Goal: Communication & Community: Answer question/provide support

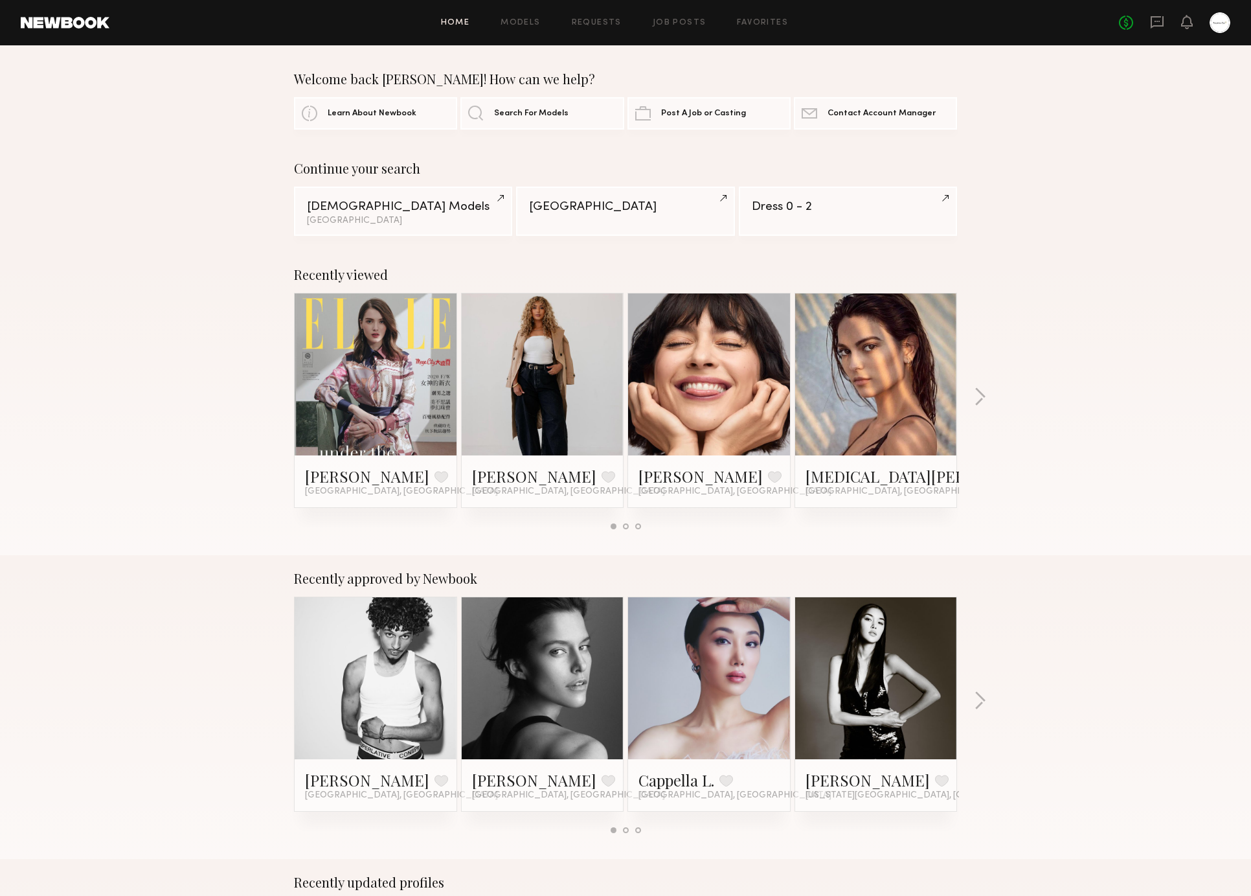
click at [1166, 17] on div "No fees up to $5,000" at bounding box center [1174, 22] width 111 height 21
click at [1159, 24] on icon at bounding box center [1157, 22] width 14 height 14
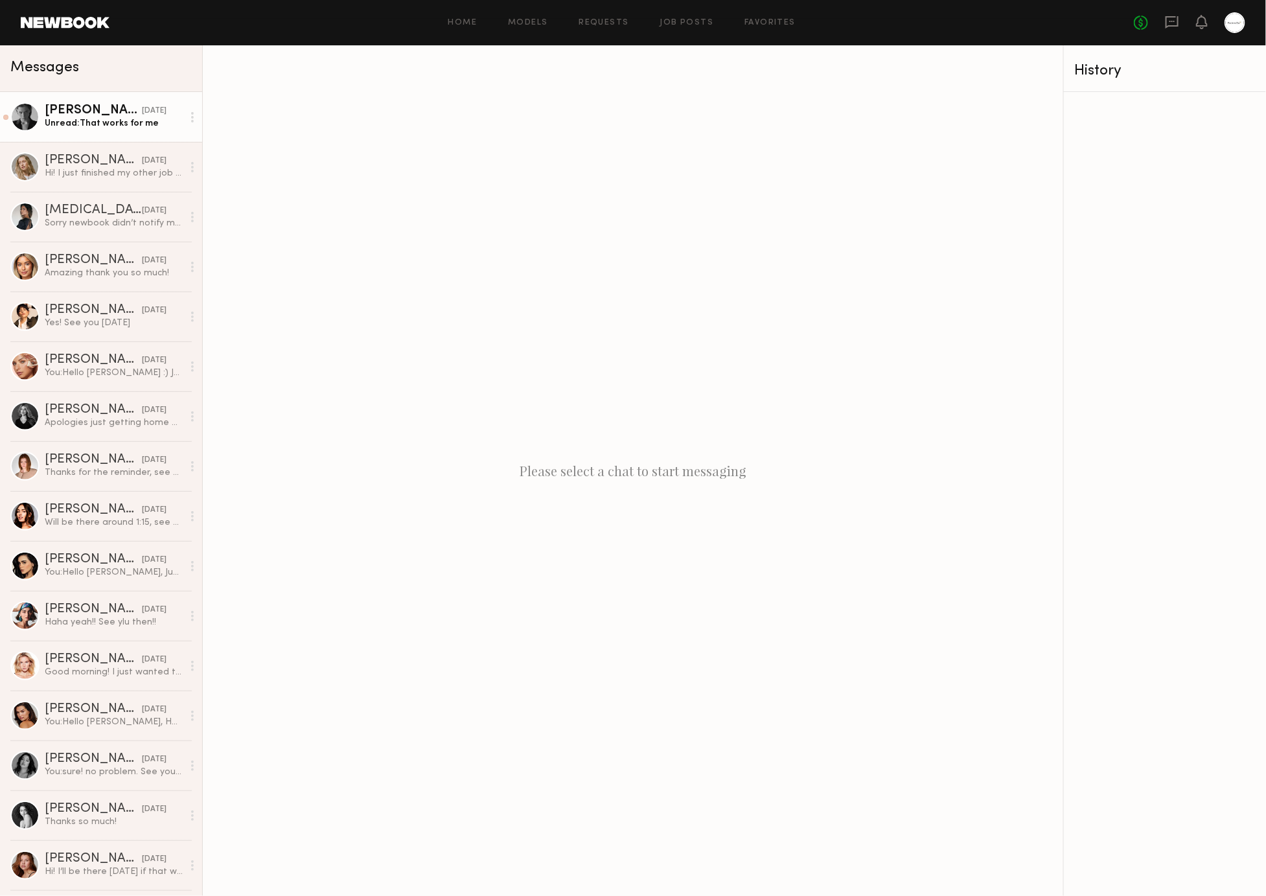
click at [139, 121] on div "Unread: That works for me" at bounding box center [114, 123] width 138 height 12
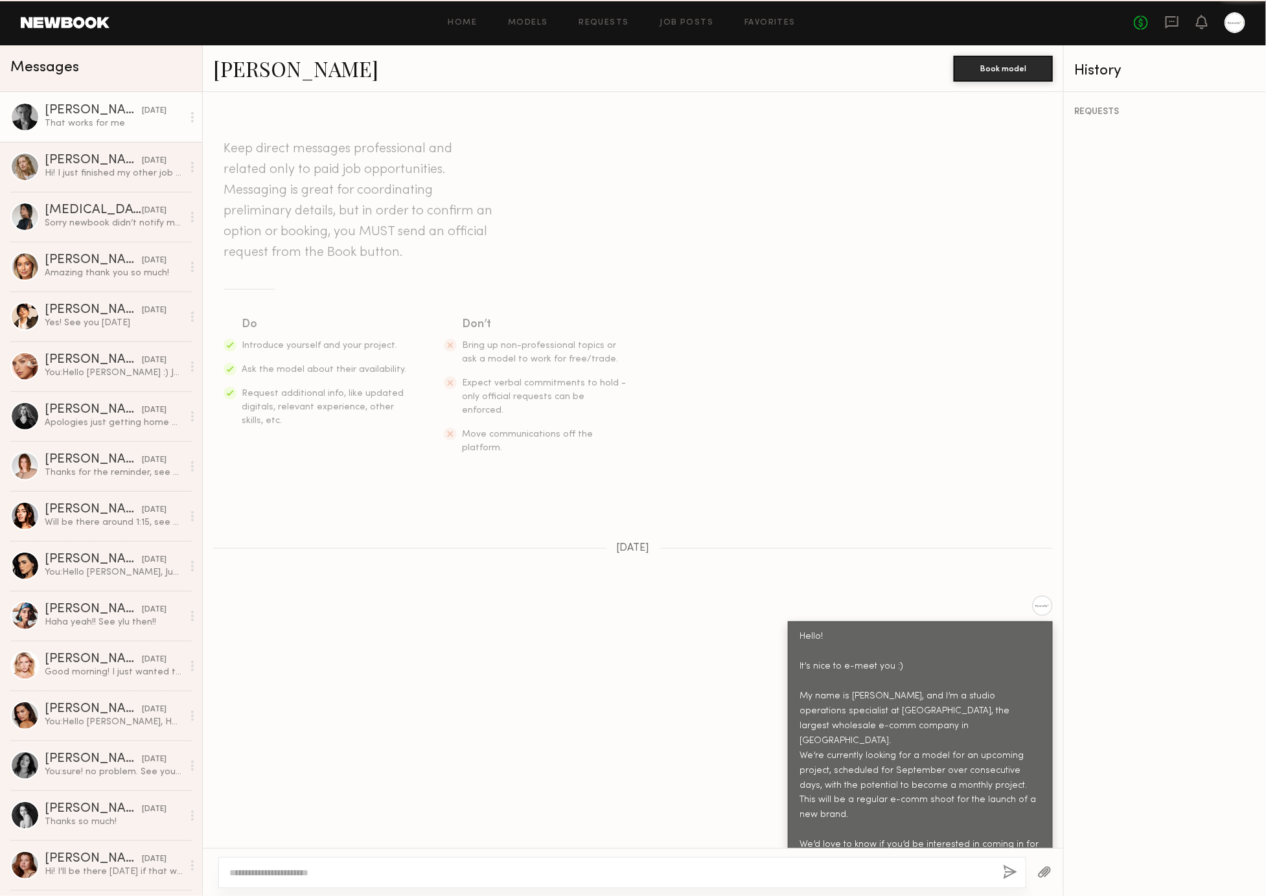
scroll to position [855, 0]
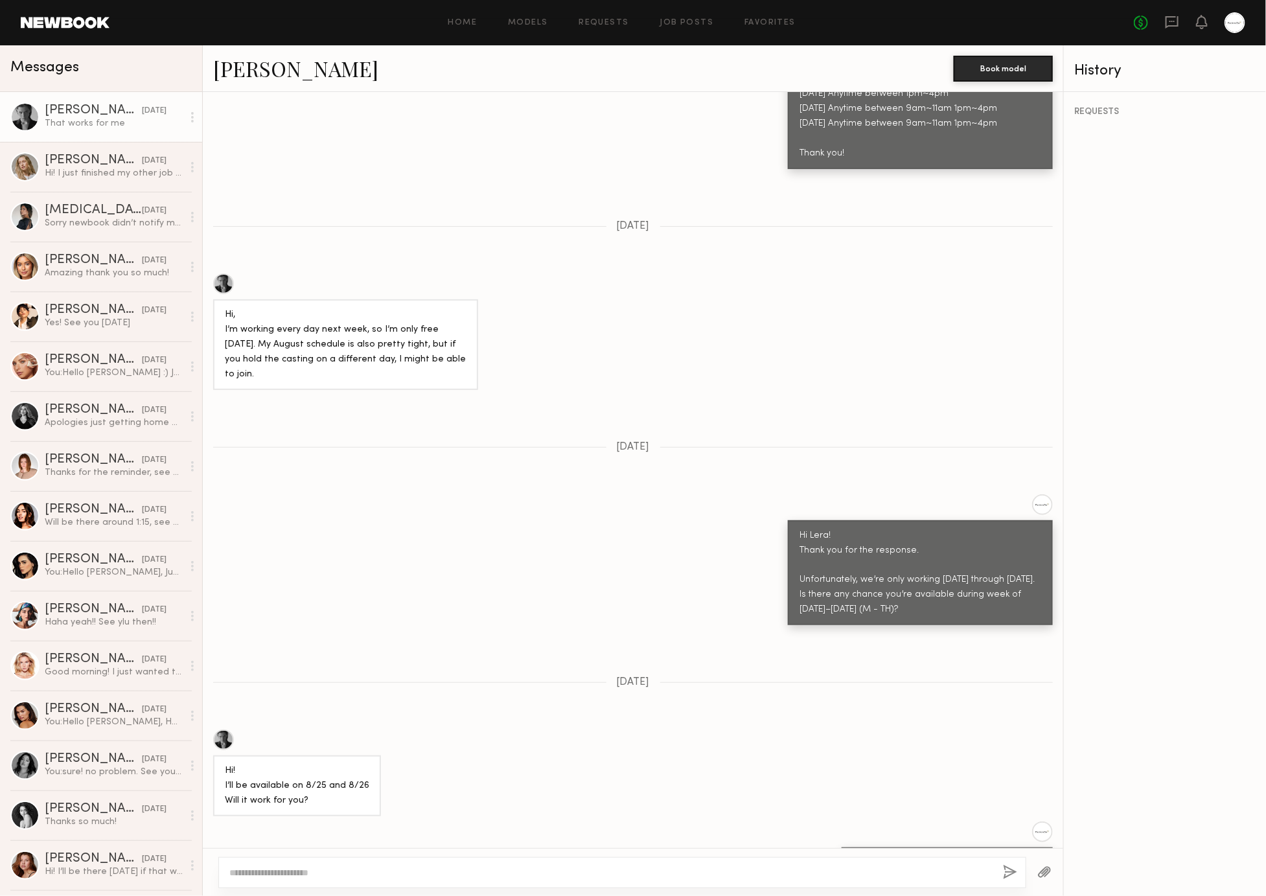
click at [721, 889] on div at bounding box center [633, 872] width 860 height 48
click at [725, 874] on textarea at bounding box center [610, 872] width 763 height 13
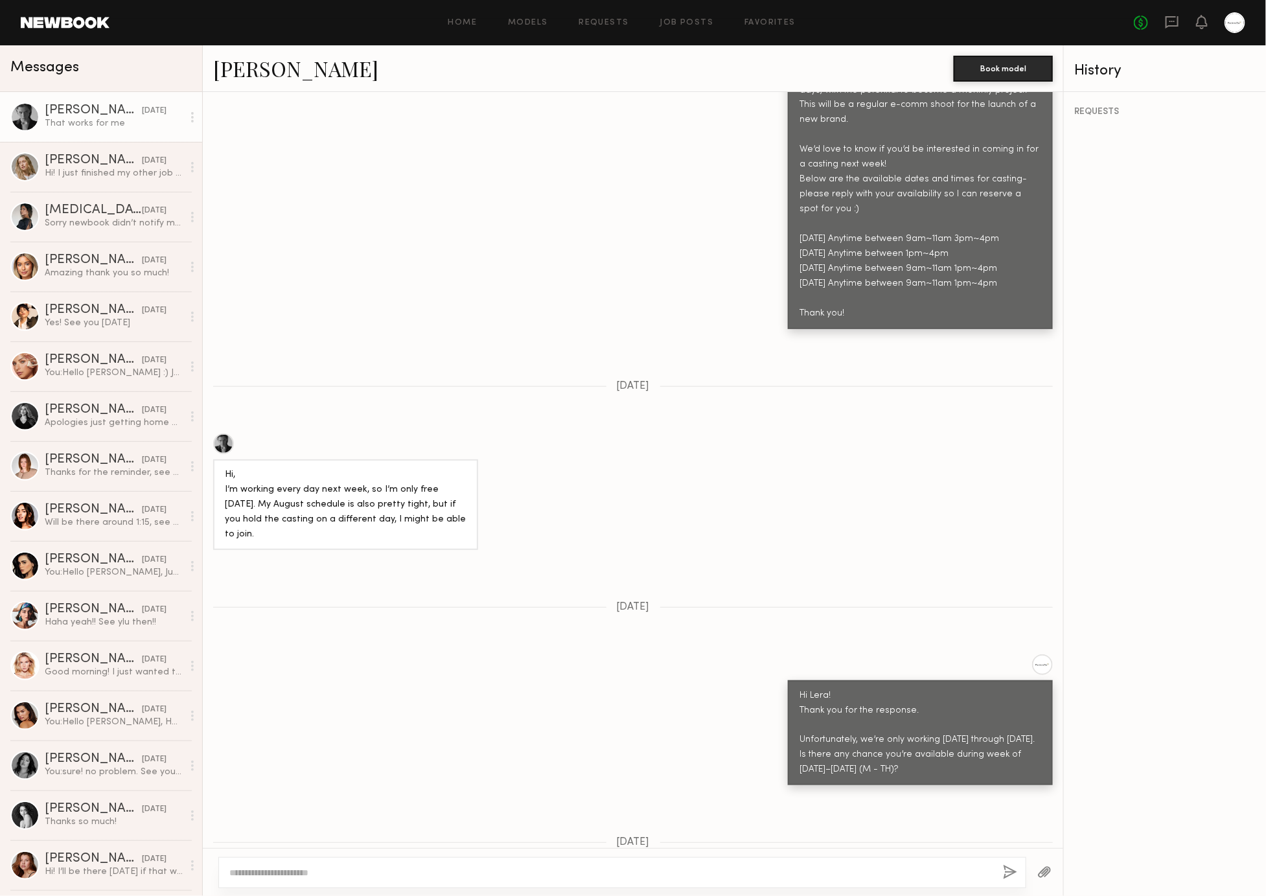
scroll to position [869, 0]
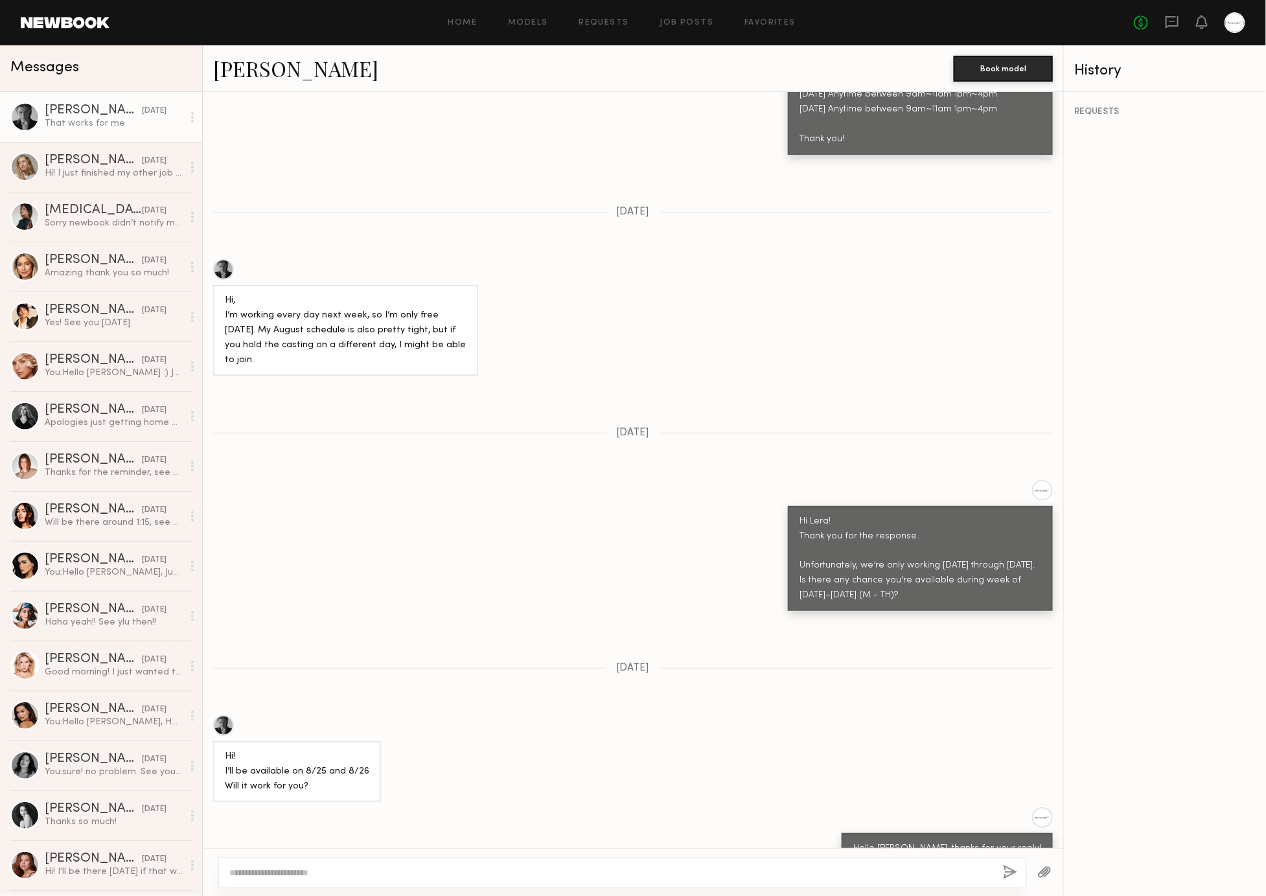
click at [642, 868] on textarea at bounding box center [610, 872] width 763 height 13
paste textarea "**********"
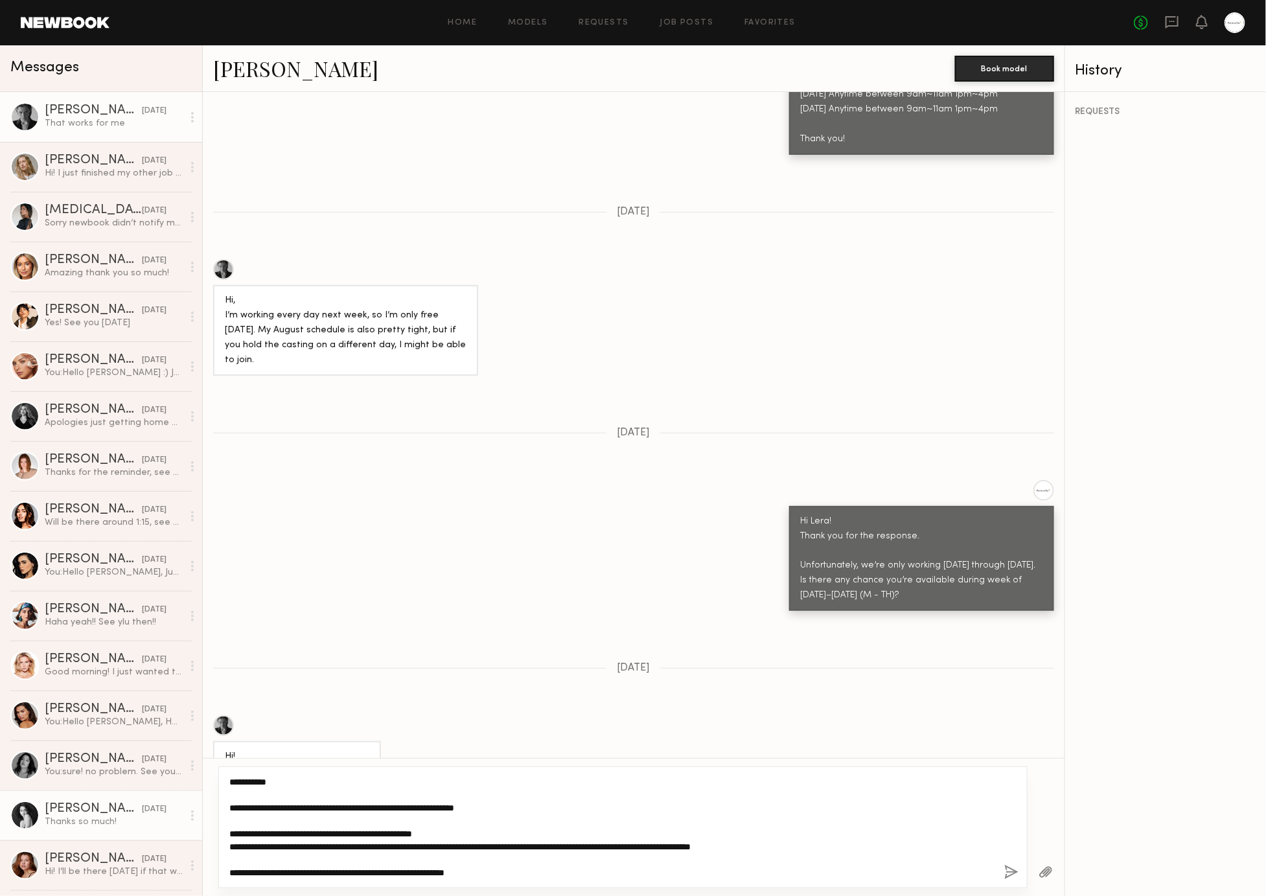
drag, startPoint x: 256, startPoint y: 806, endPoint x: 161, endPoint y: 809, distance: 94.6
click at [161, 810] on div "Messages [PERSON_NAME] [DATE] That works for me [PERSON_NAME] [DATE] Hi! I just…" at bounding box center [633, 470] width 1266 height 850
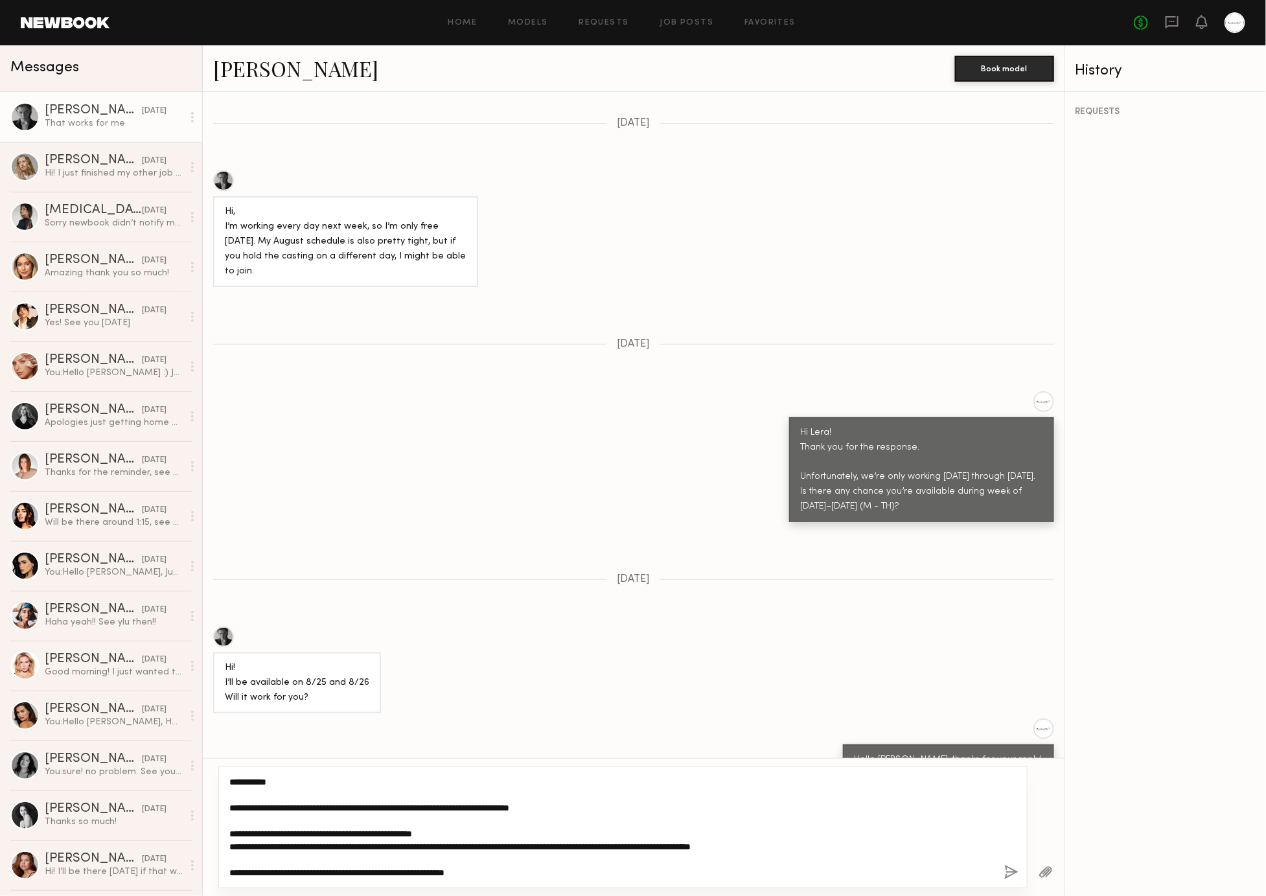
scroll to position [959, 0]
drag, startPoint x: 336, startPoint y: 809, endPoint x: 403, endPoint y: 809, distance: 67.4
click at [403, 809] on textarea "**********" at bounding box center [611, 827] width 764 height 104
click at [536, 808] on textarea "**********" at bounding box center [611, 827] width 764 height 104
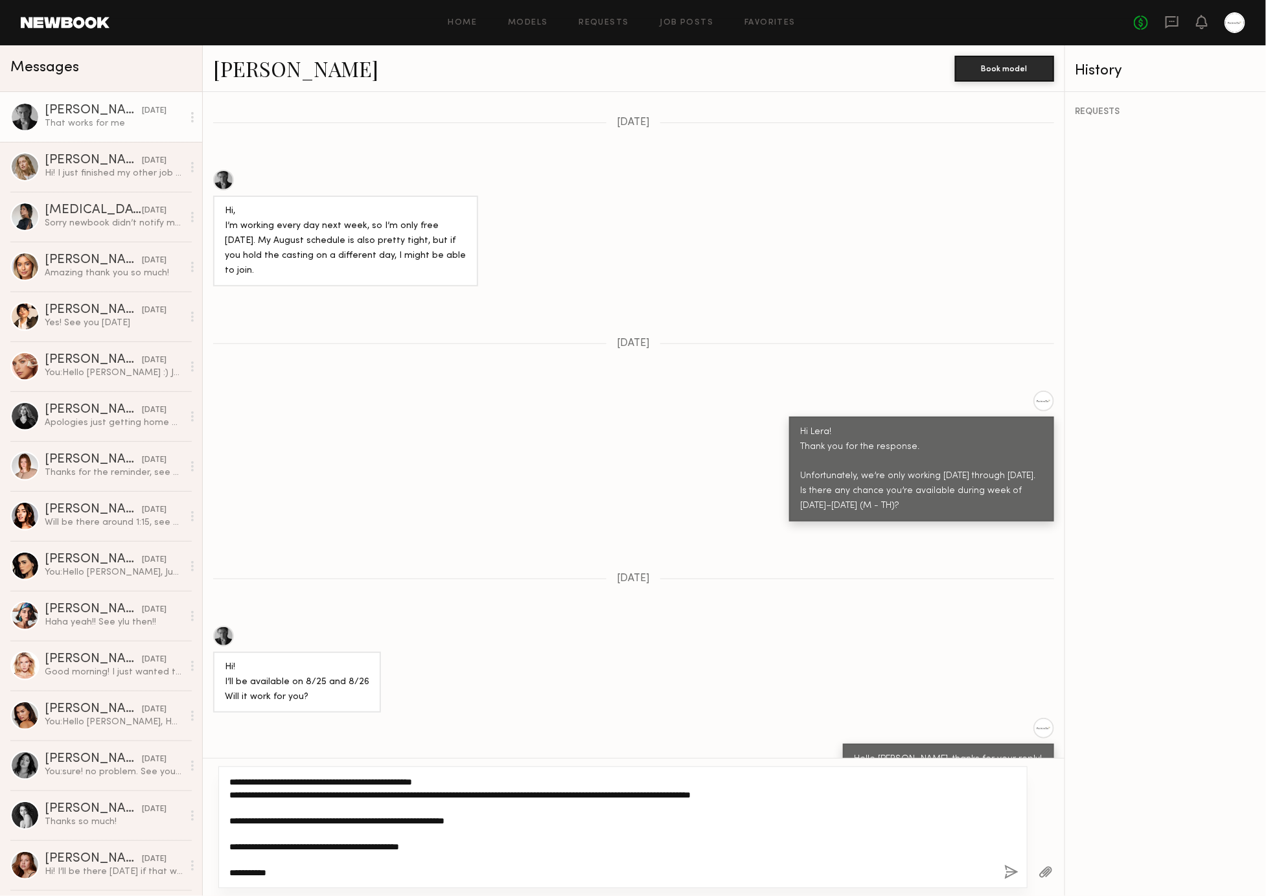
scroll to position [64, 0]
type textarea "**********"
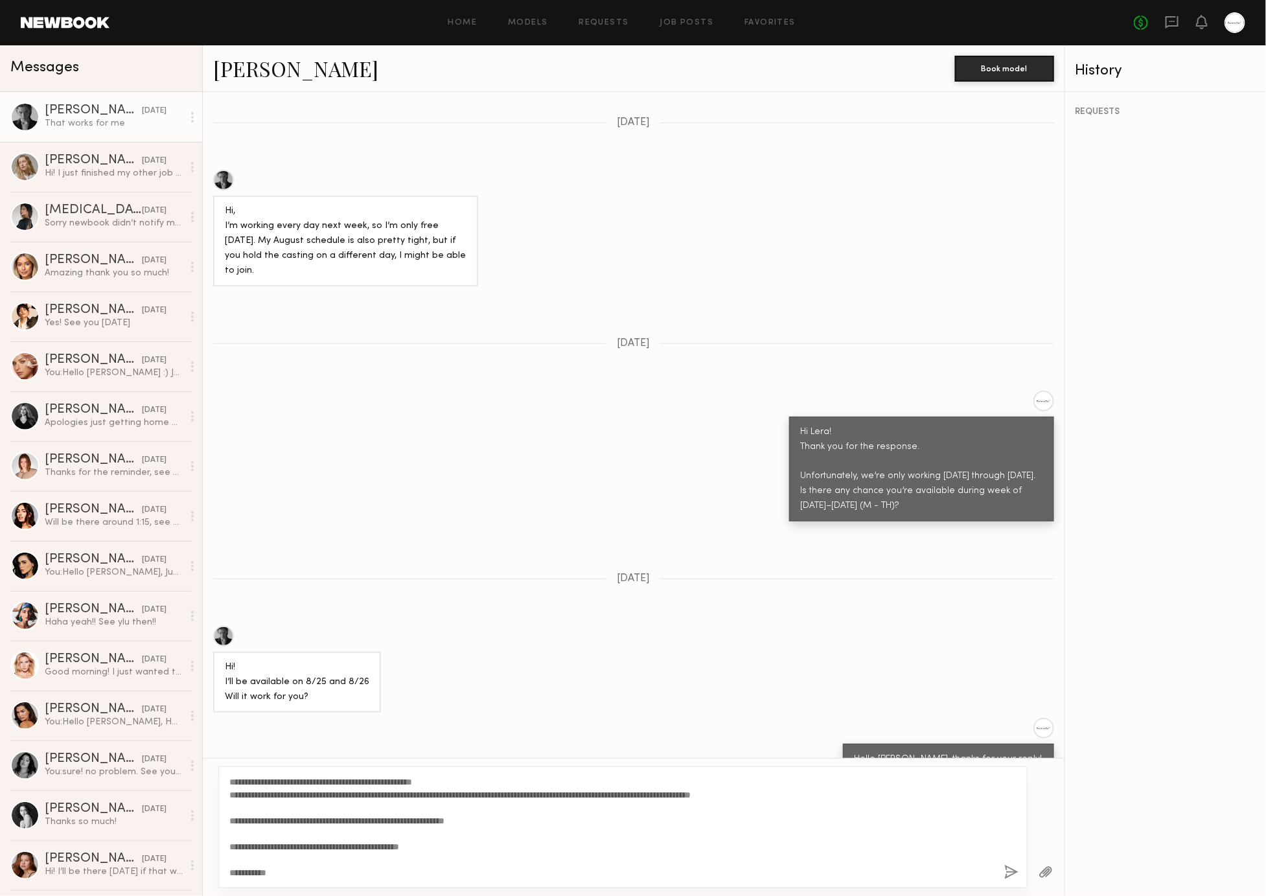
click at [1006, 874] on button "button" at bounding box center [1011, 873] width 14 height 16
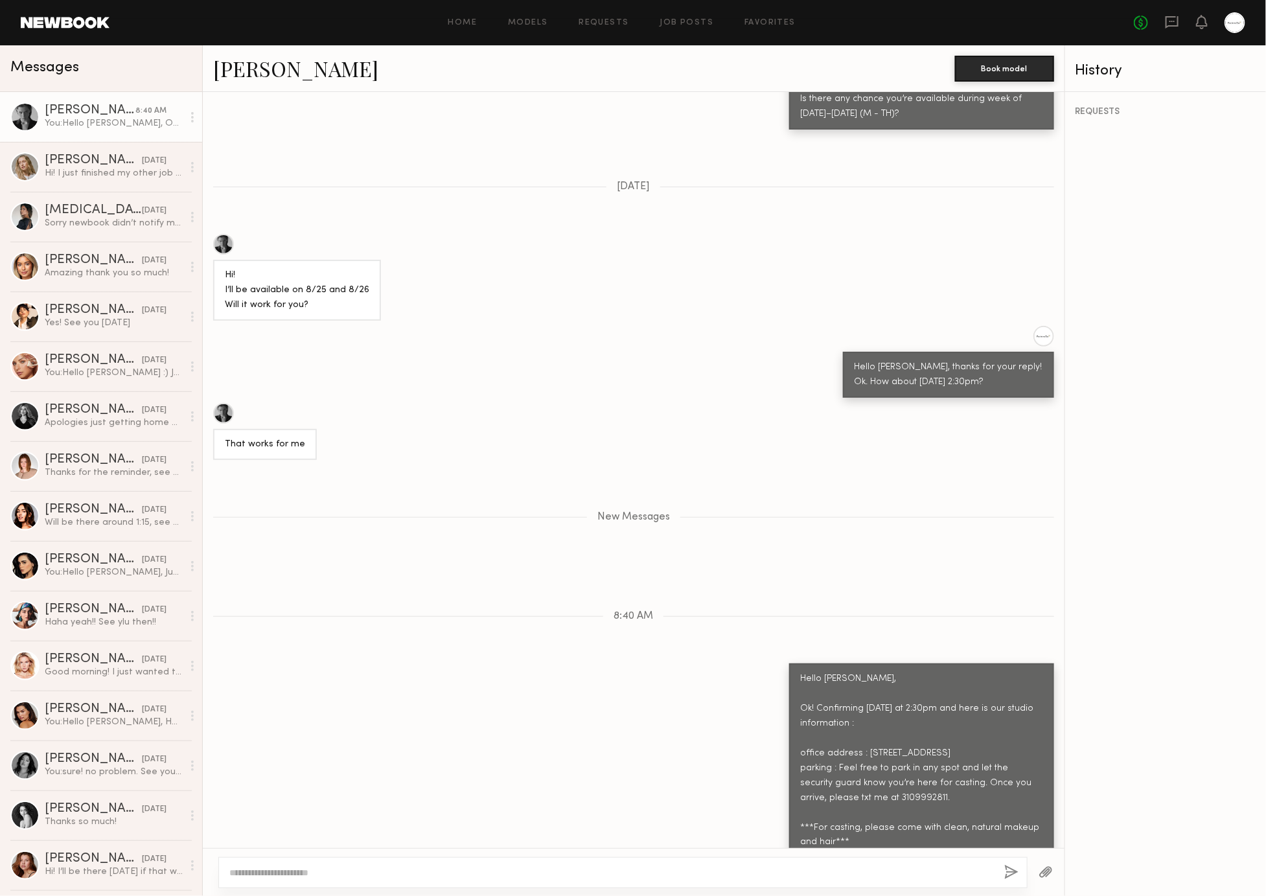
scroll to position [1431, 0]
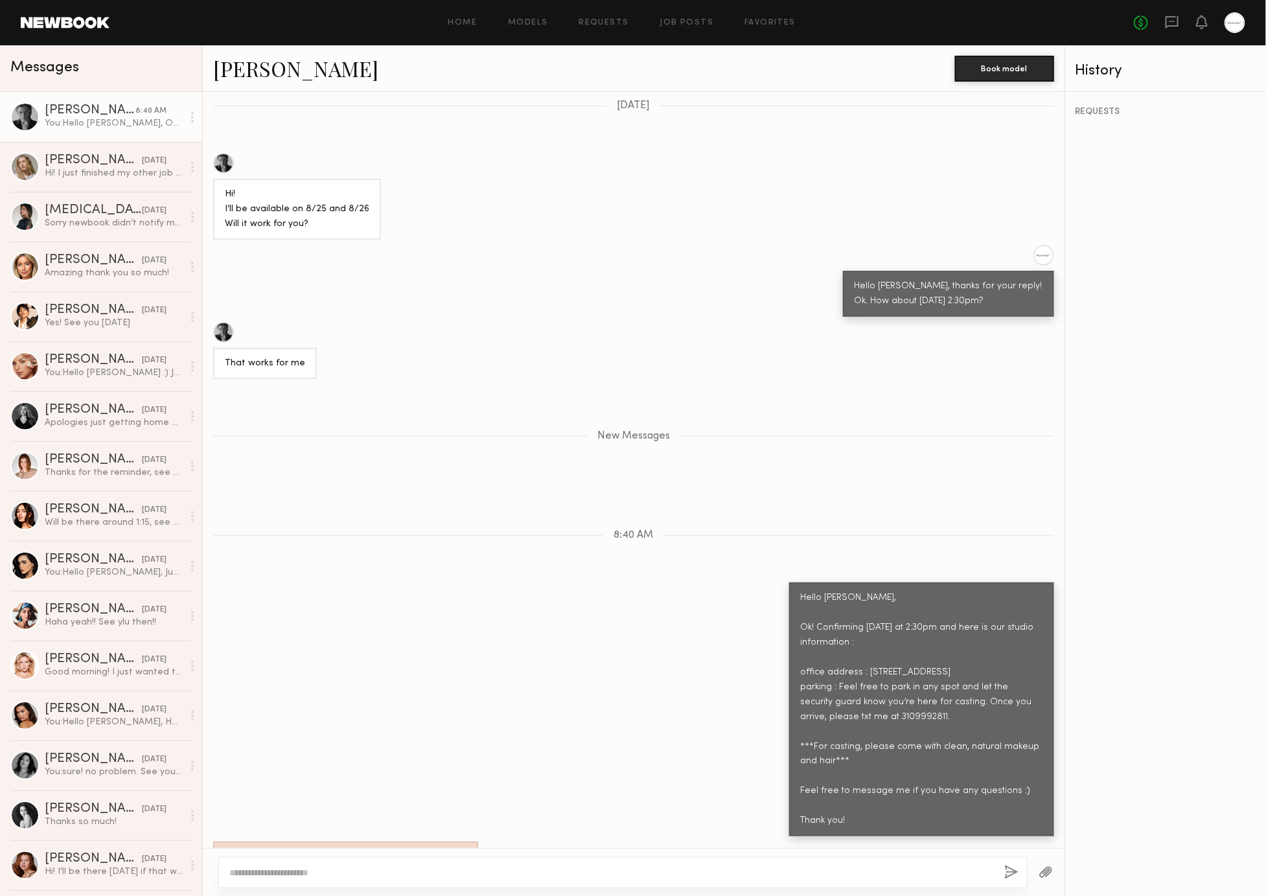
click at [633, 600] on div "Hello [PERSON_NAME], Ok! Confirming [DATE] at 2:30pm and here is our studio inf…" at bounding box center [633, 709] width 861 height 254
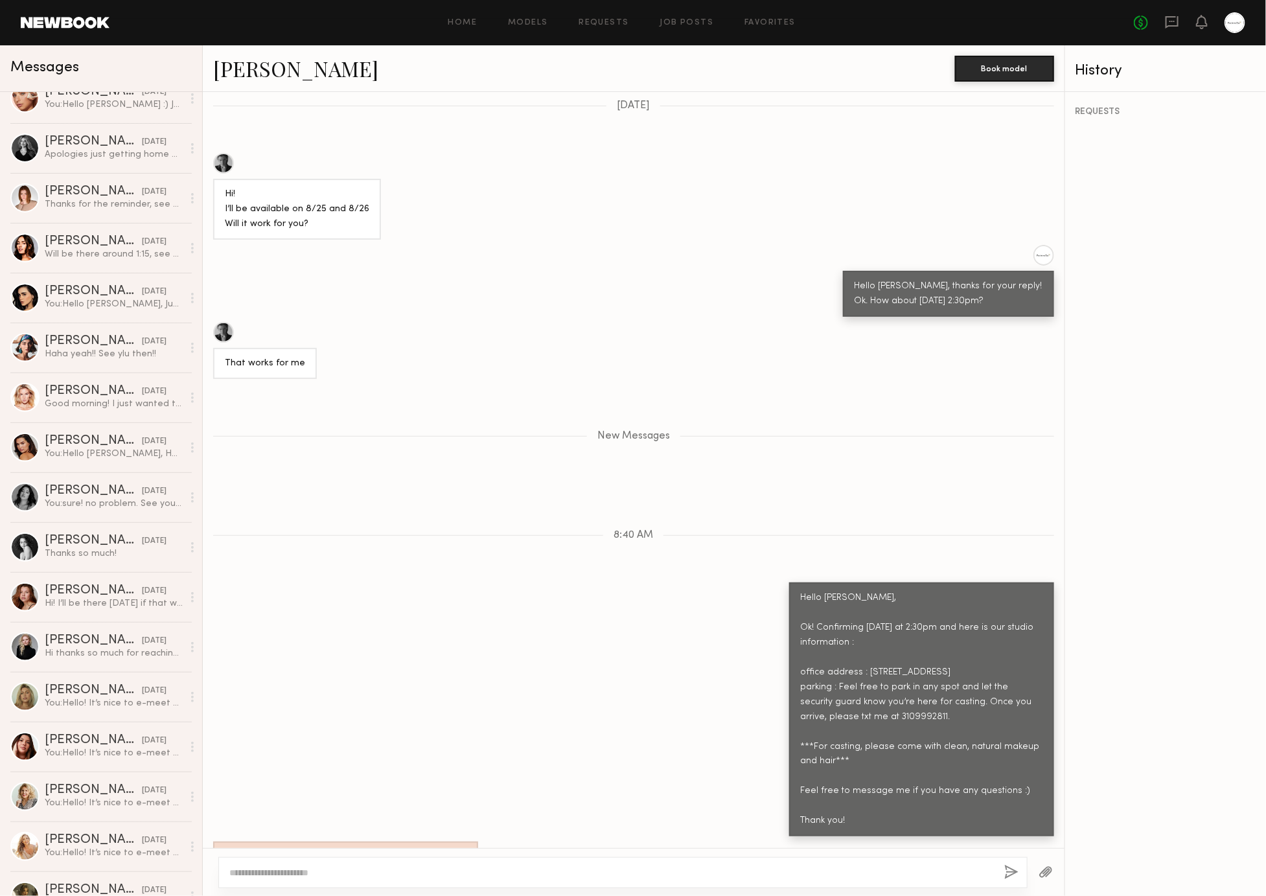
scroll to position [0, 0]
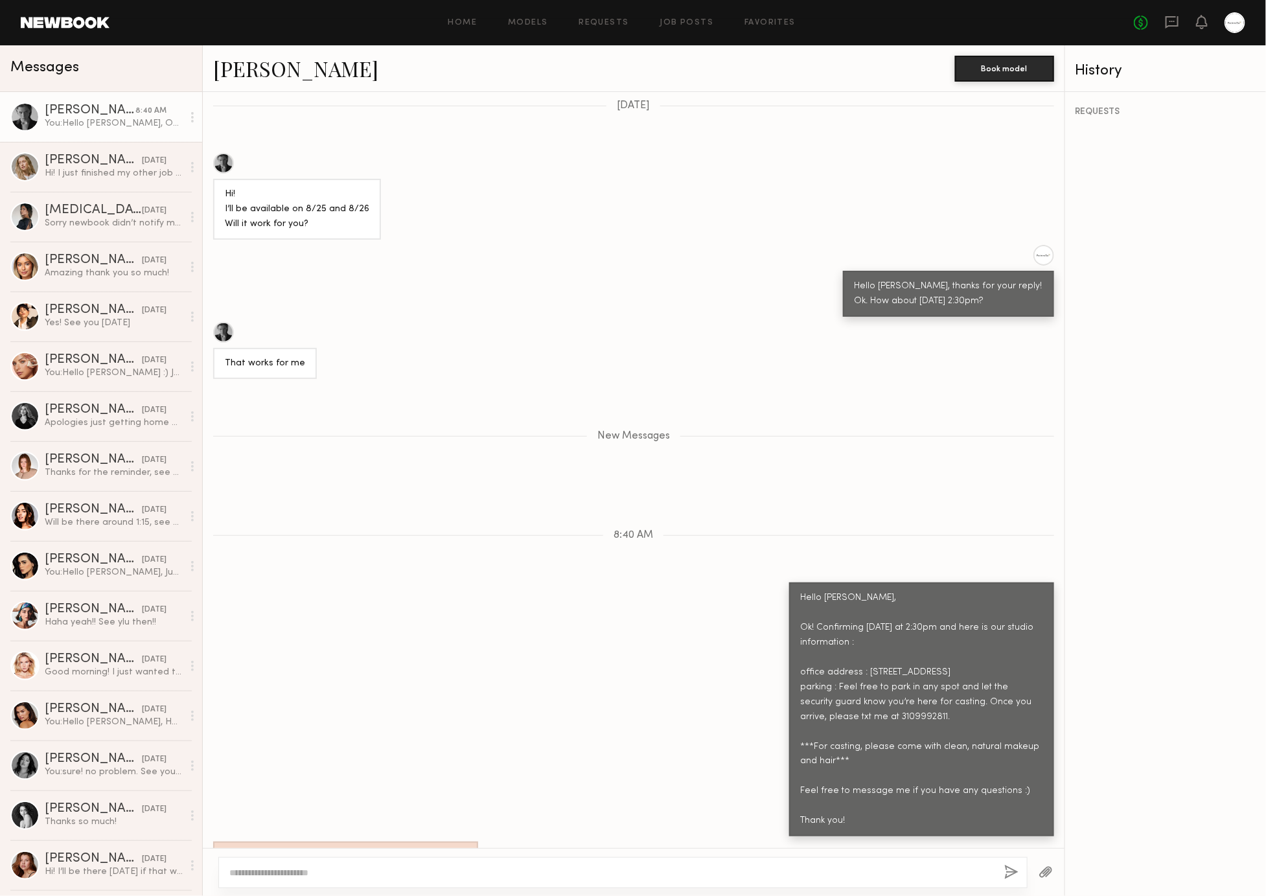
click at [255, 76] on link "[PERSON_NAME]" at bounding box center [295, 68] width 165 height 28
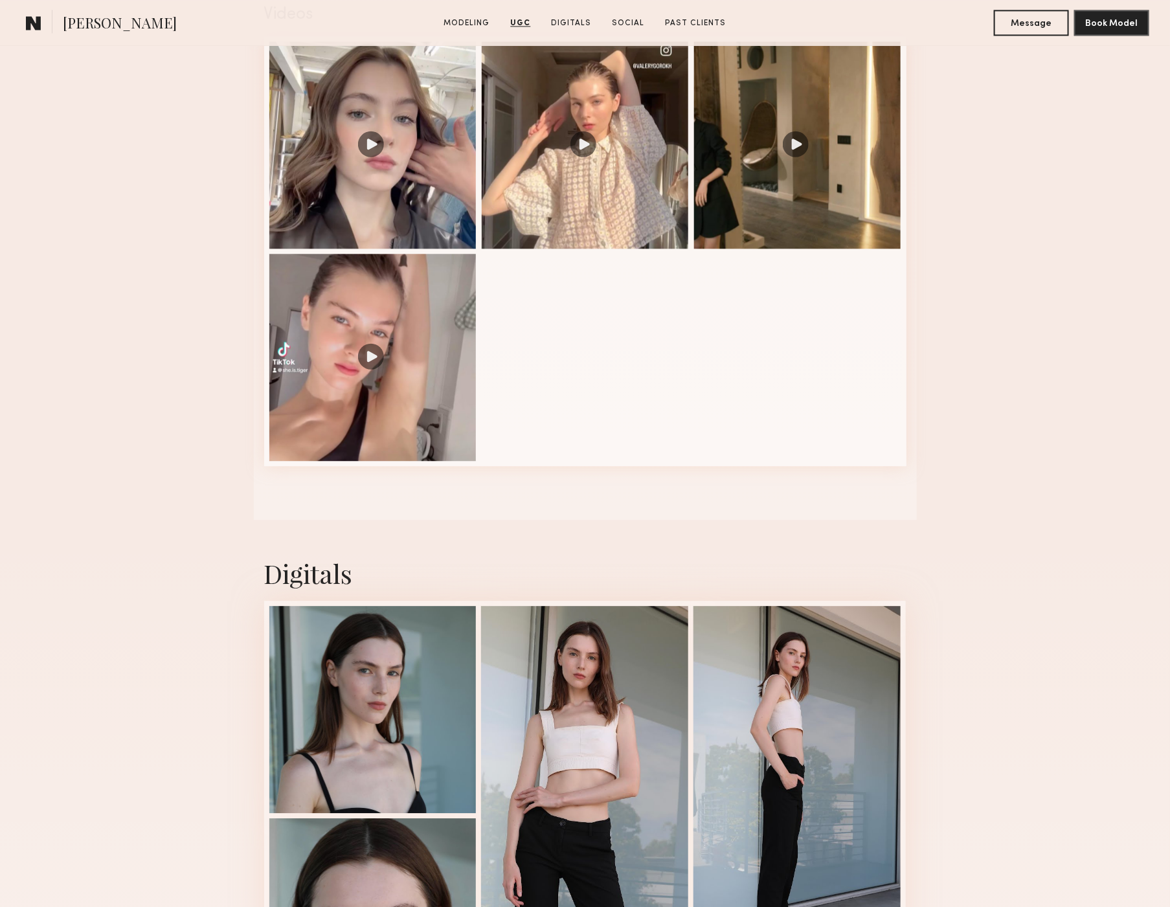
scroll to position [1771, 0]
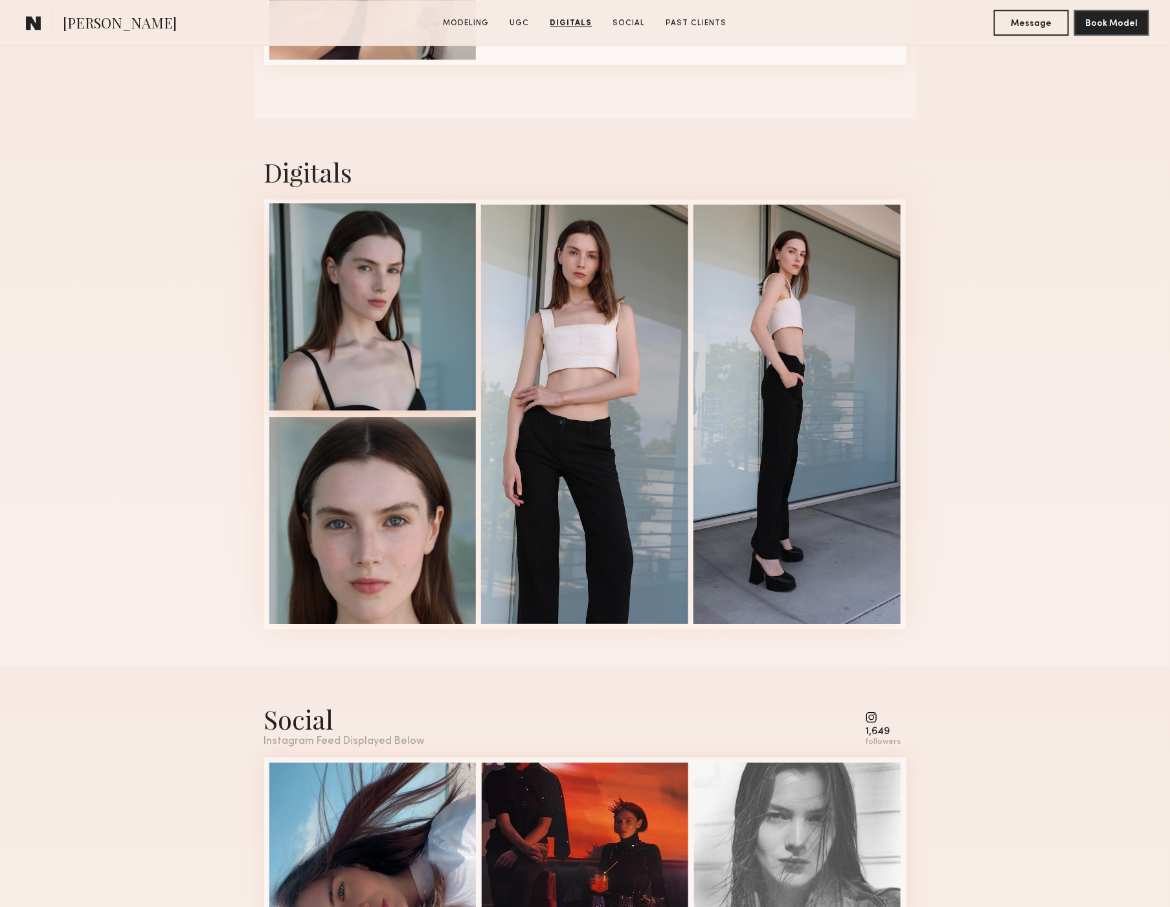
click at [352, 302] on div at bounding box center [372, 306] width 207 height 207
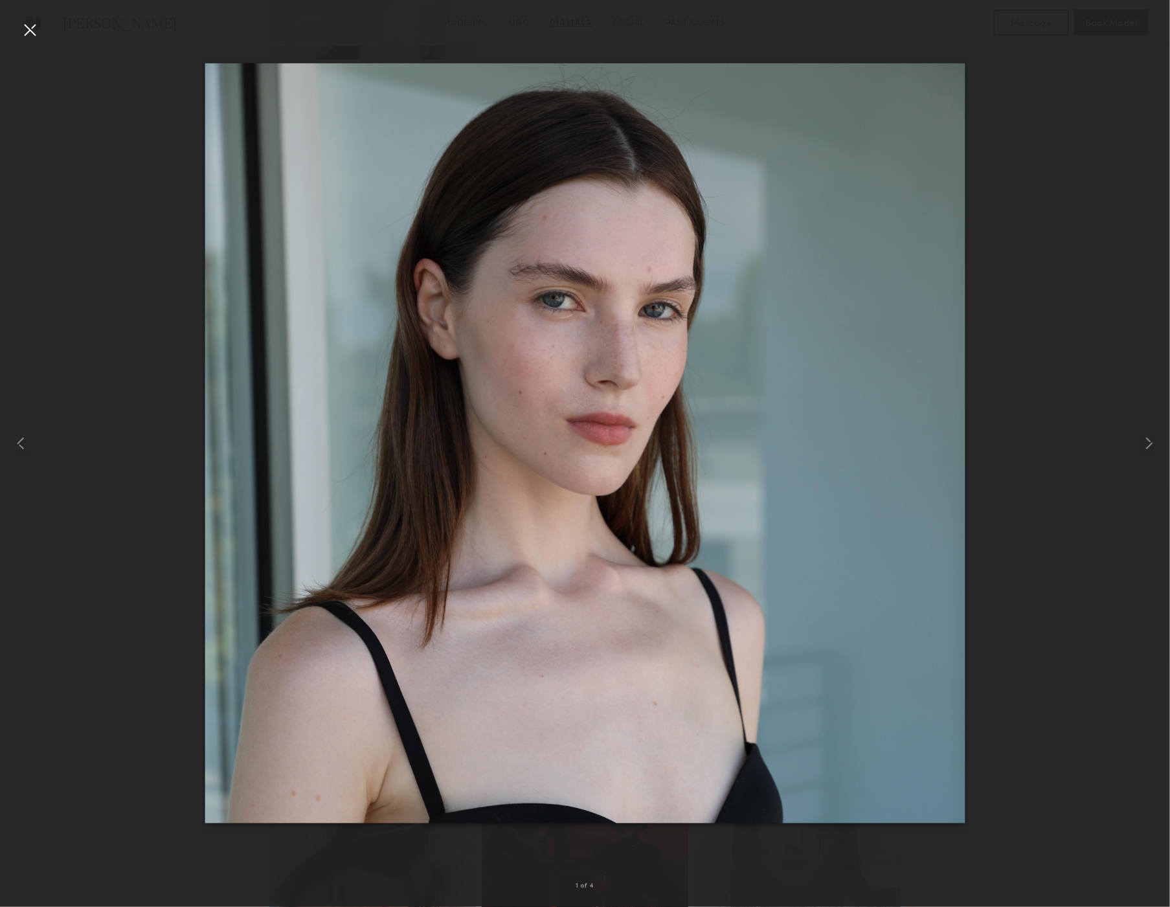
drag, startPoint x: 31, startPoint y: 34, endPoint x: 130, endPoint y: 124, distance: 133.9
click at [32, 34] on div at bounding box center [29, 29] width 21 height 21
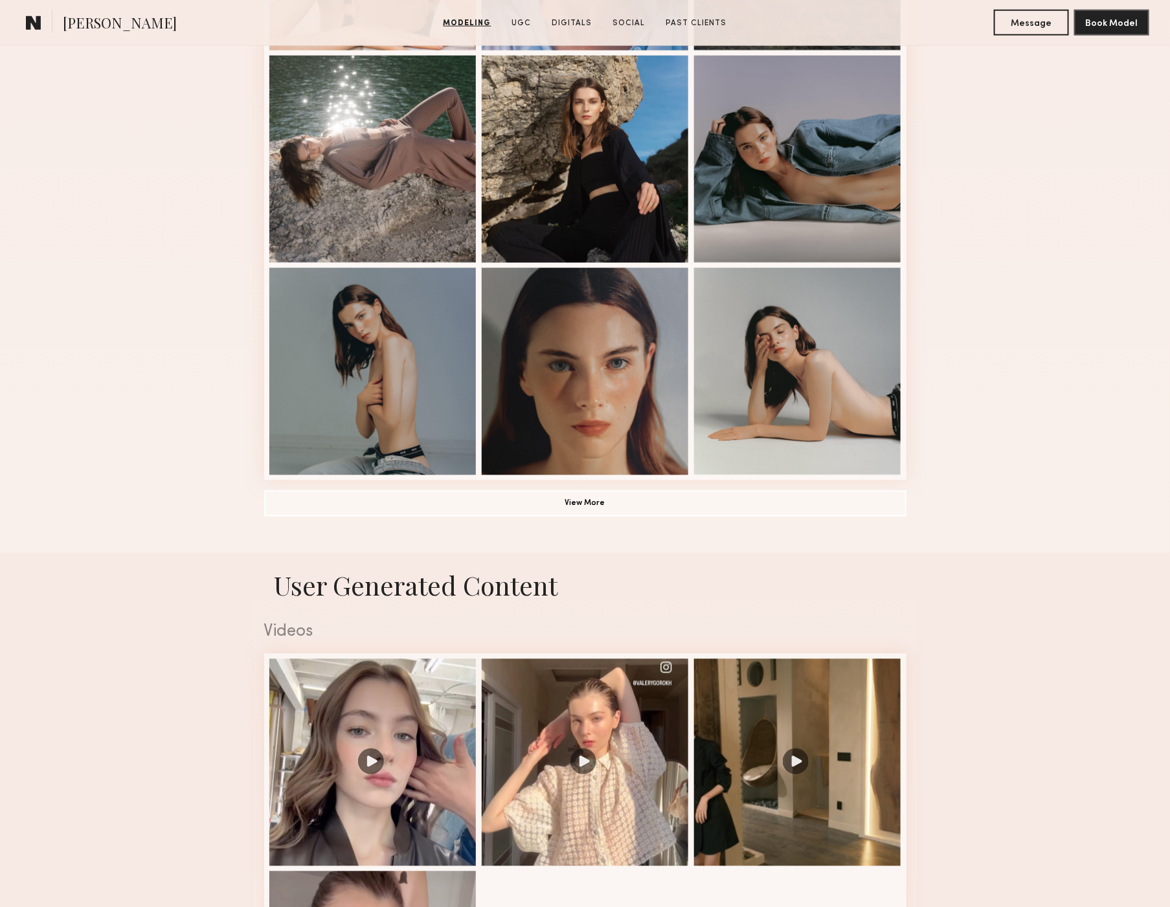
scroll to position [641, 0]
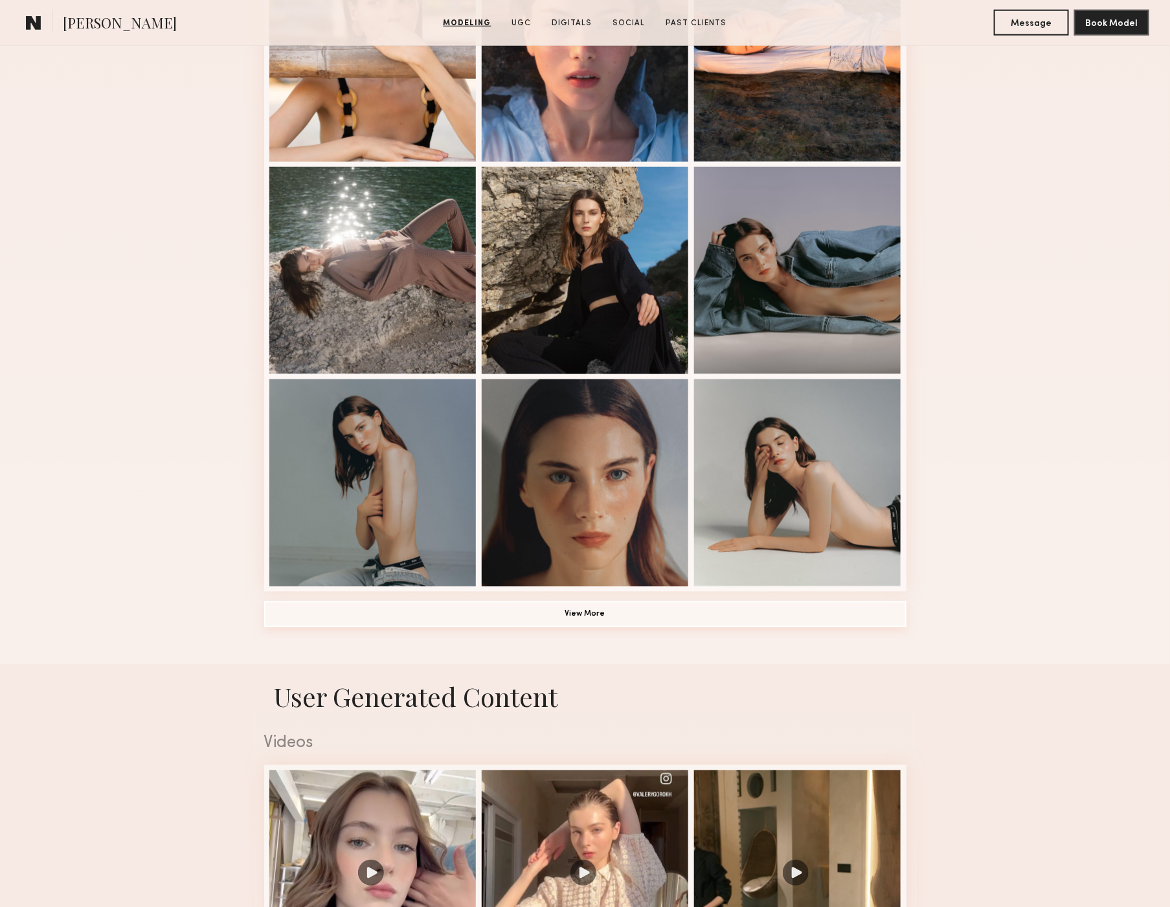
click at [663, 610] on button "View More" at bounding box center [585, 615] width 642 height 26
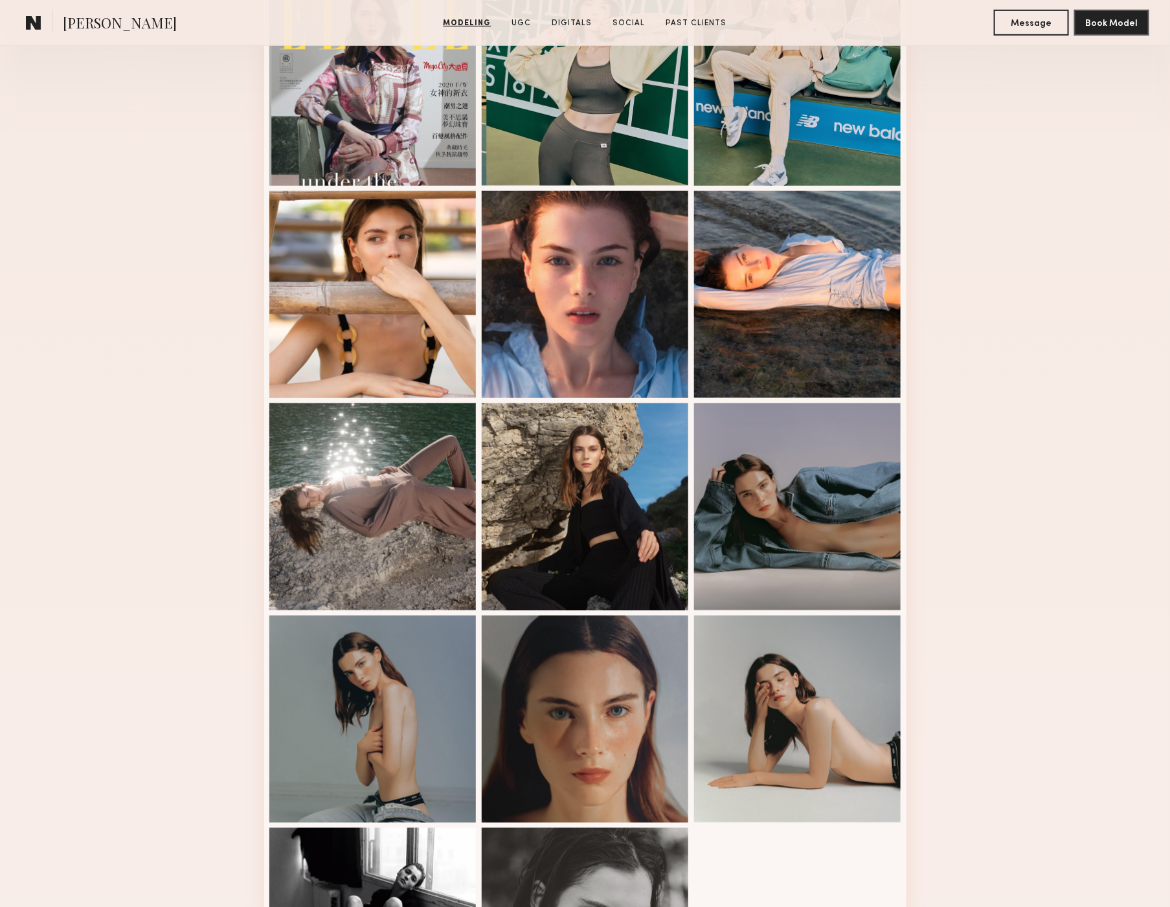
scroll to position [321, 0]
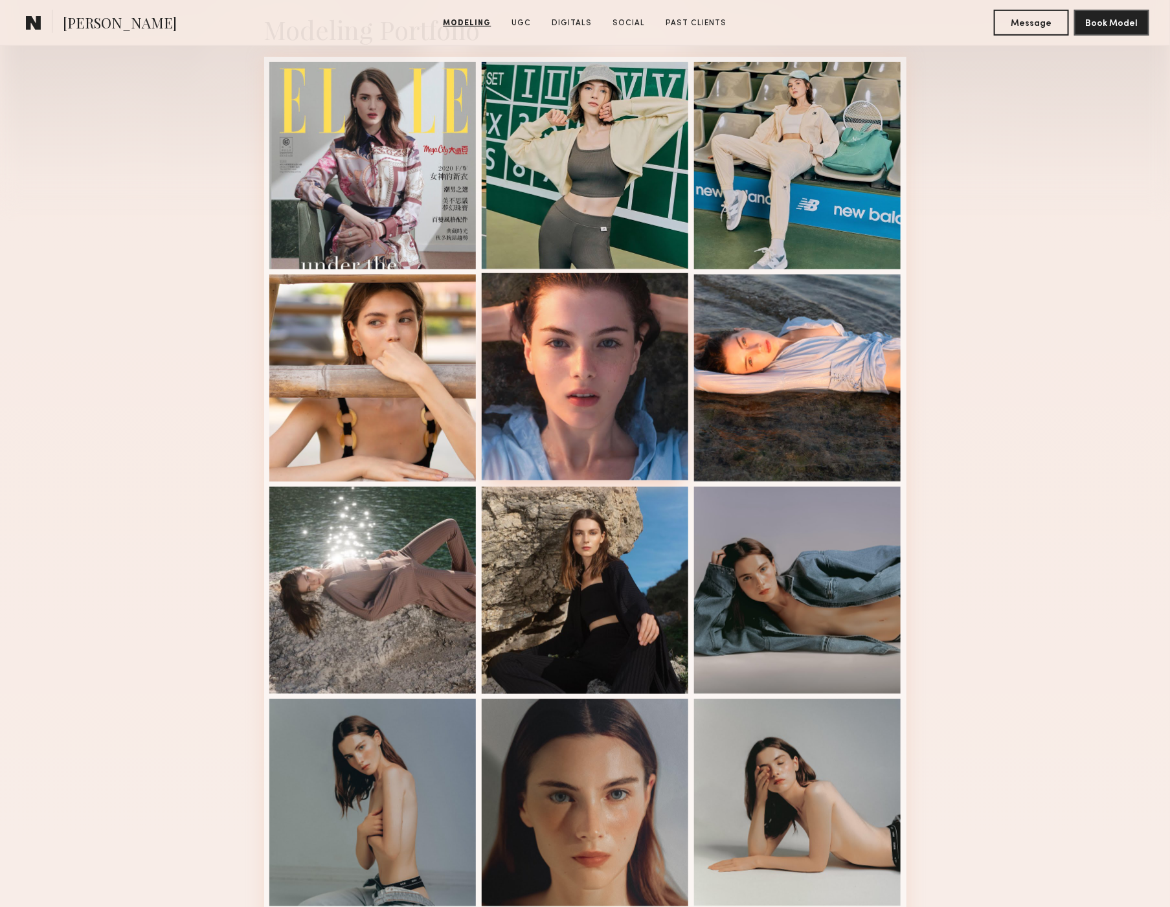
click at [635, 422] on div at bounding box center [585, 376] width 207 height 207
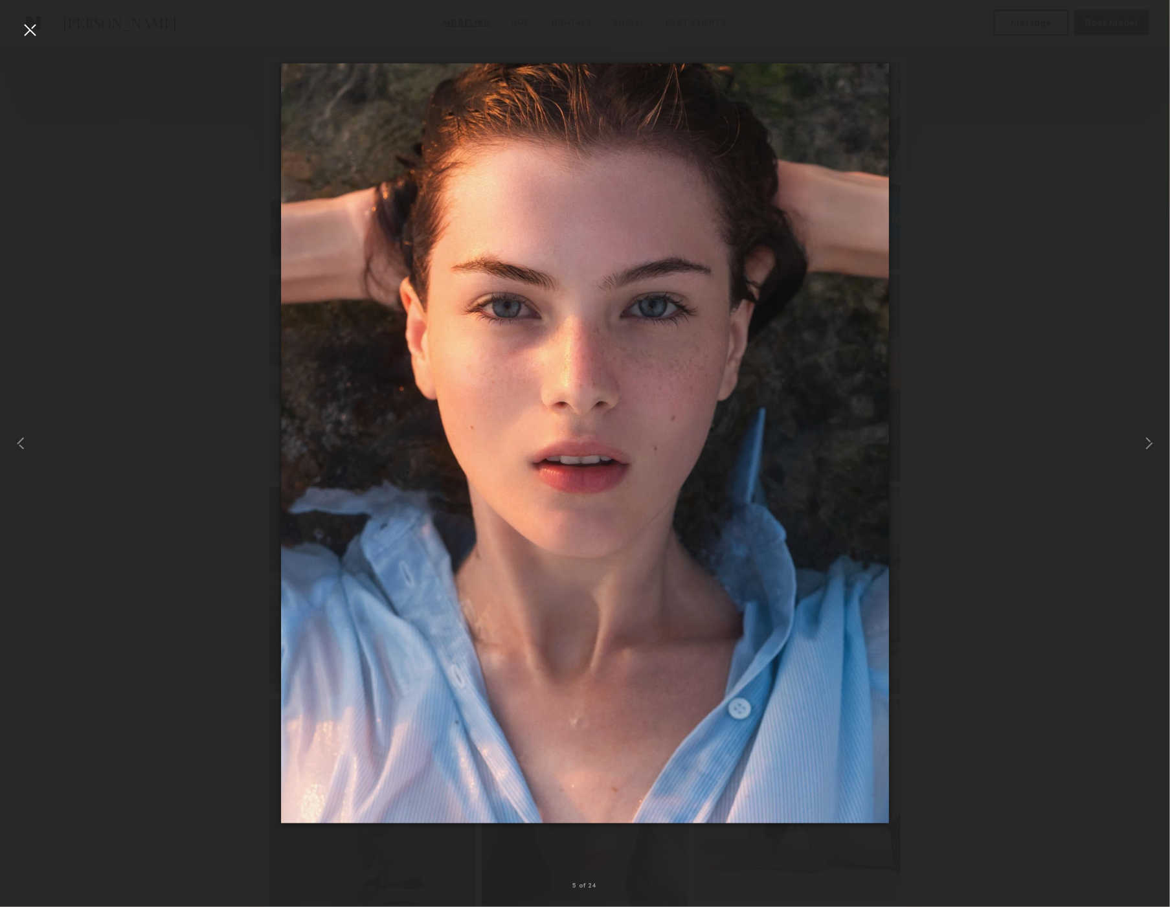
click at [34, 28] on div at bounding box center [29, 29] width 21 height 21
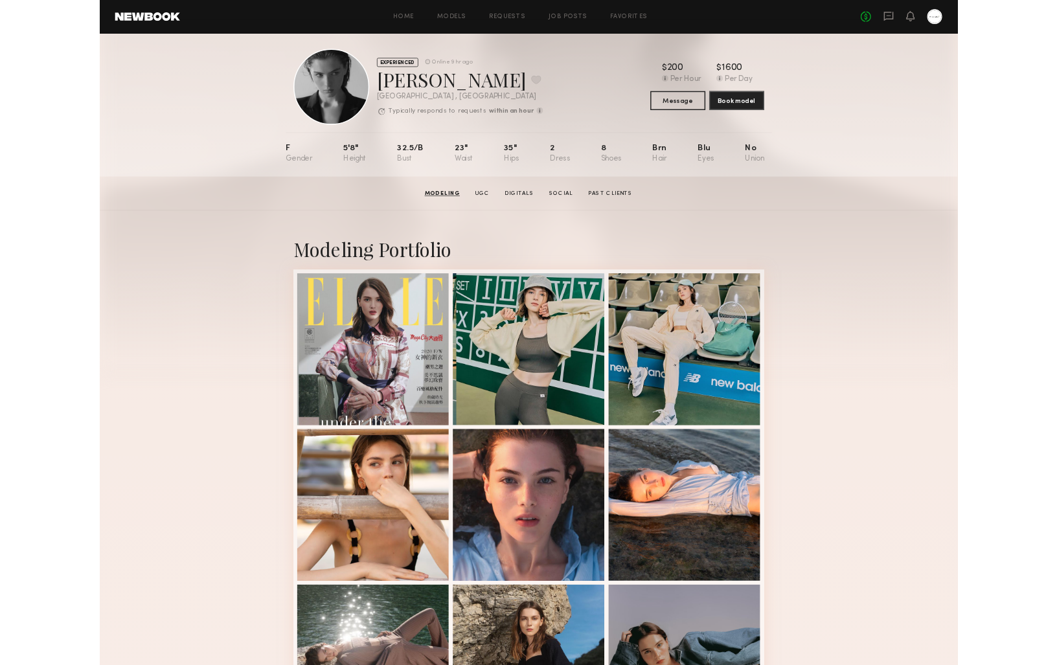
scroll to position [0, 0]
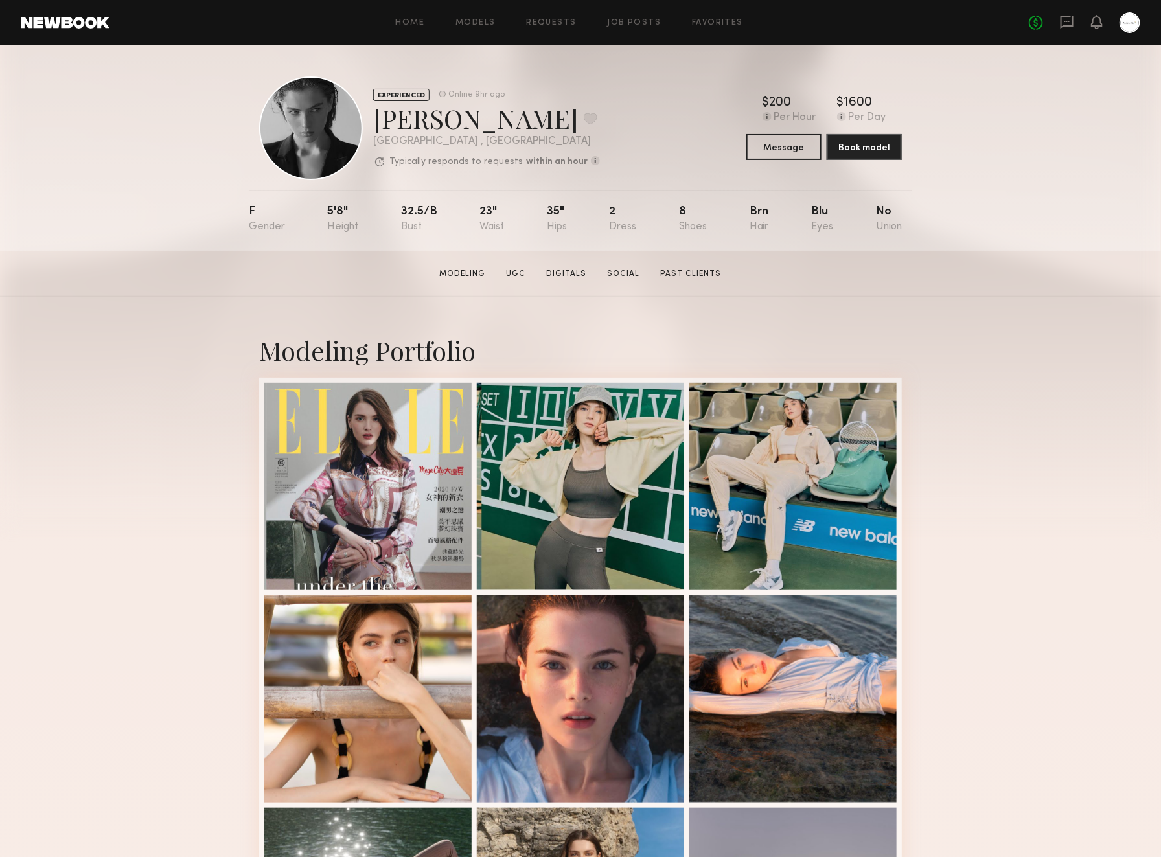
drag, startPoint x: 1109, startPoint y: 560, endPoint x: 1170, endPoint y: 573, distance: 62.7
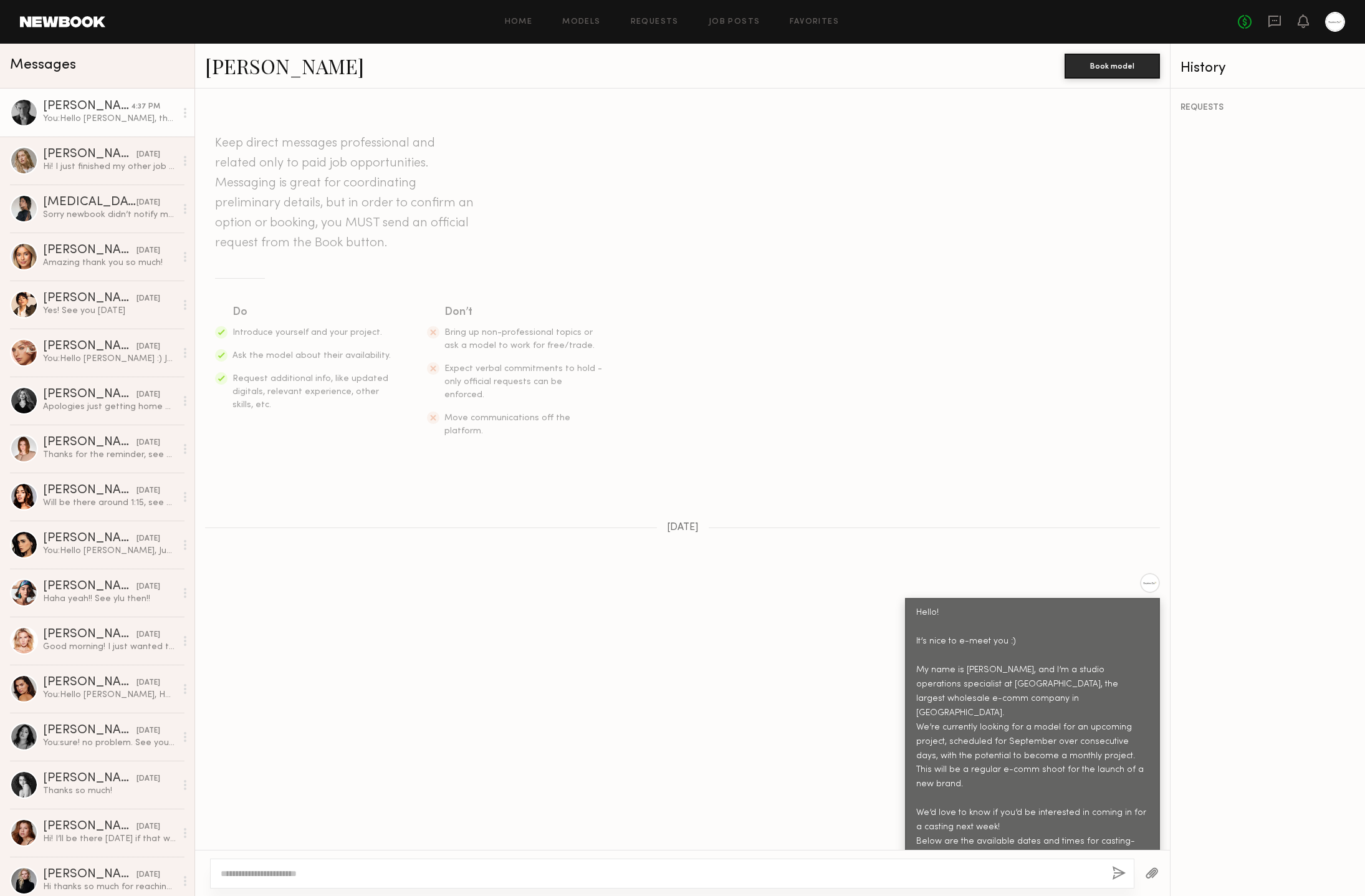
scroll to position [1266, 0]
